Goal: Information Seeking & Learning: Learn about a topic

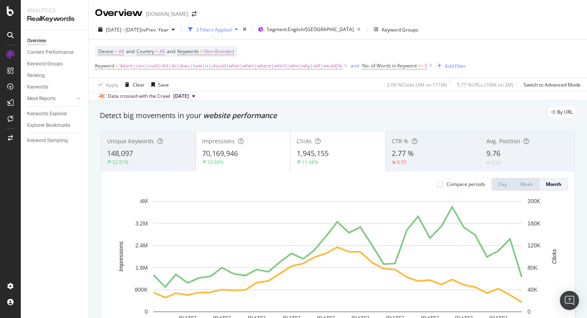
scroll to position [26, 0]
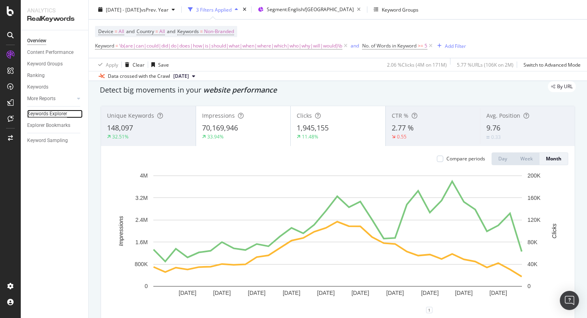
click at [63, 118] on div "Keywords Explorer" at bounding box center [47, 114] width 40 height 8
